Goal: Find specific page/section: Find specific page/section

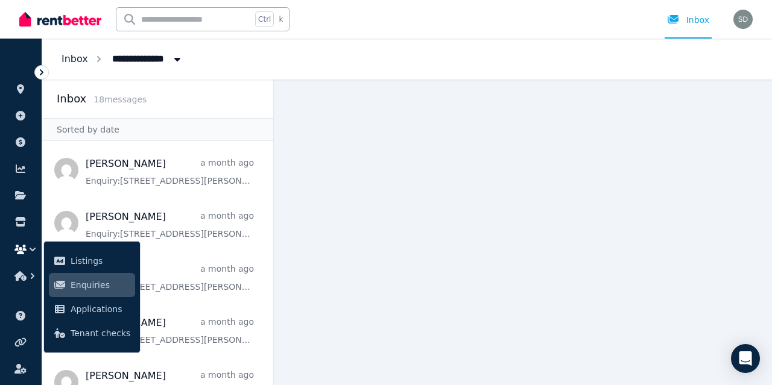
click at [81, 60] on link "Inbox" at bounding box center [74, 58] width 27 height 11
click at [34, 247] on icon "button" at bounding box center [33, 250] width 12 height 12
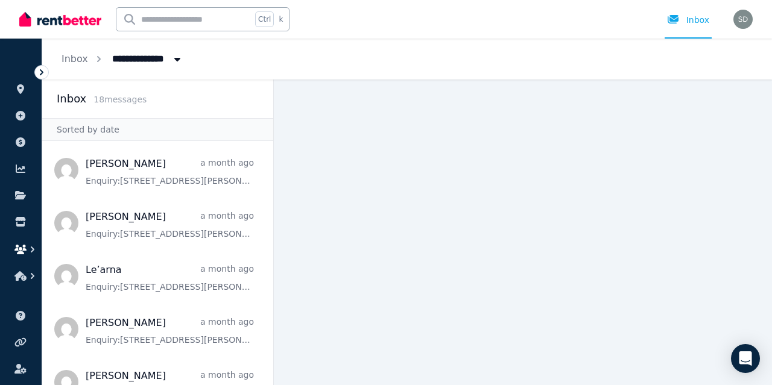
click at [34, 247] on icon "button" at bounding box center [33, 250] width 12 height 12
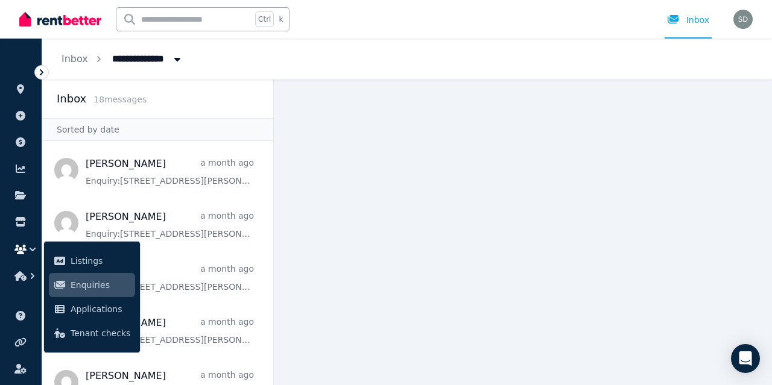
click at [34, 247] on icon "button" at bounding box center [33, 250] width 12 height 12
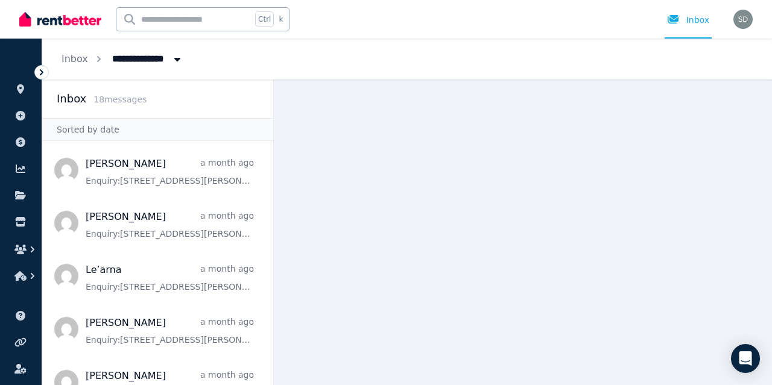
click at [33, 269] on ul "ORGANISE Properties Add property Payments Finance report Documents Marketplace …" at bounding box center [21, 170] width 42 height 239
click at [31, 272] on icon "button" at bounding box center [33, 276] width 12 height 12
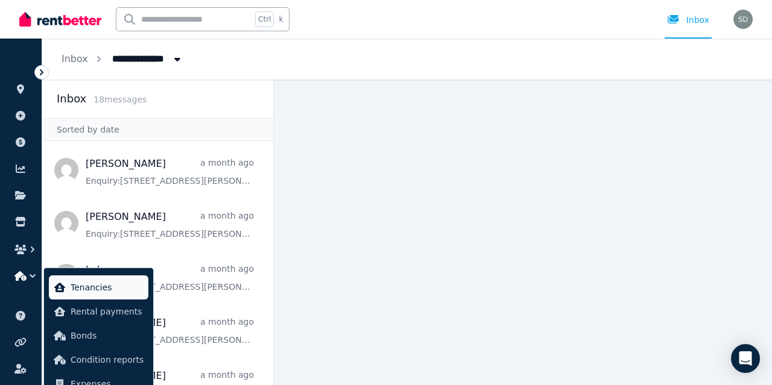
click at [66, 284] on link "Tenancies" at bounding box center [98, 287] width 99 height 24
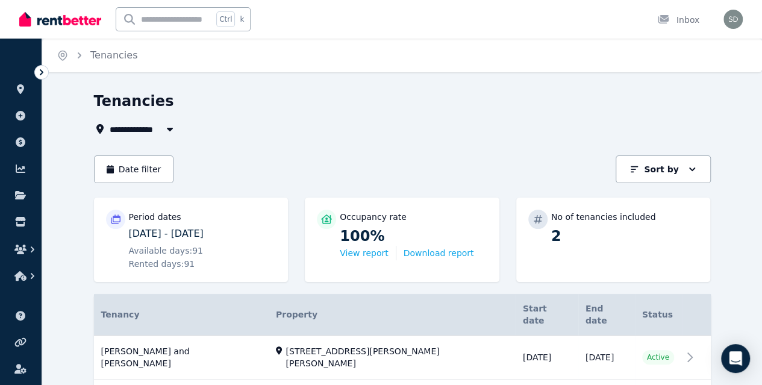
scroll to position [49, 0]
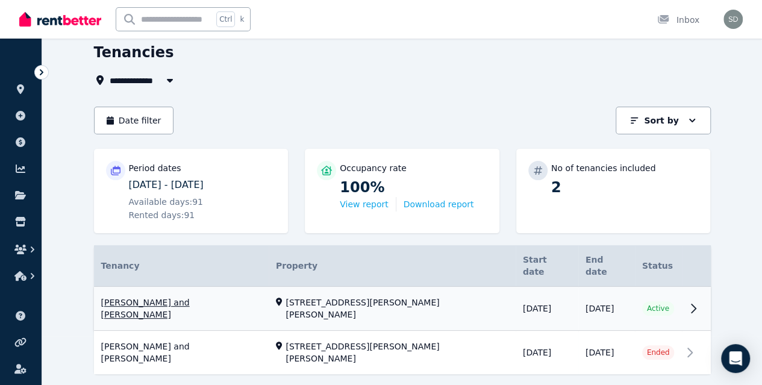
click at [180, 291] on link "View property details" at bounding box center [402, 309] width 617 height 44
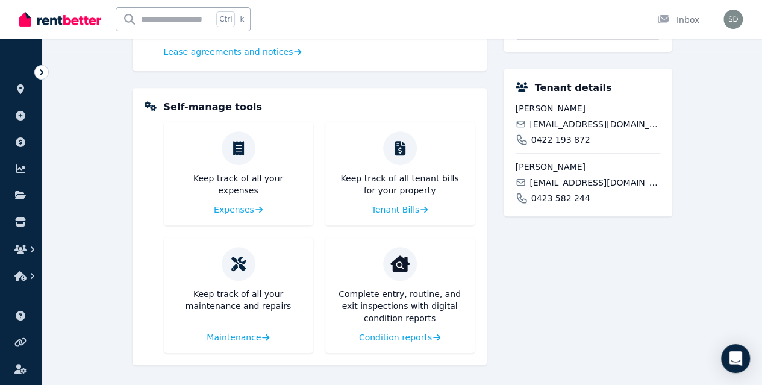
scroll to position [333, 0]
